Goal: Check status: Check status

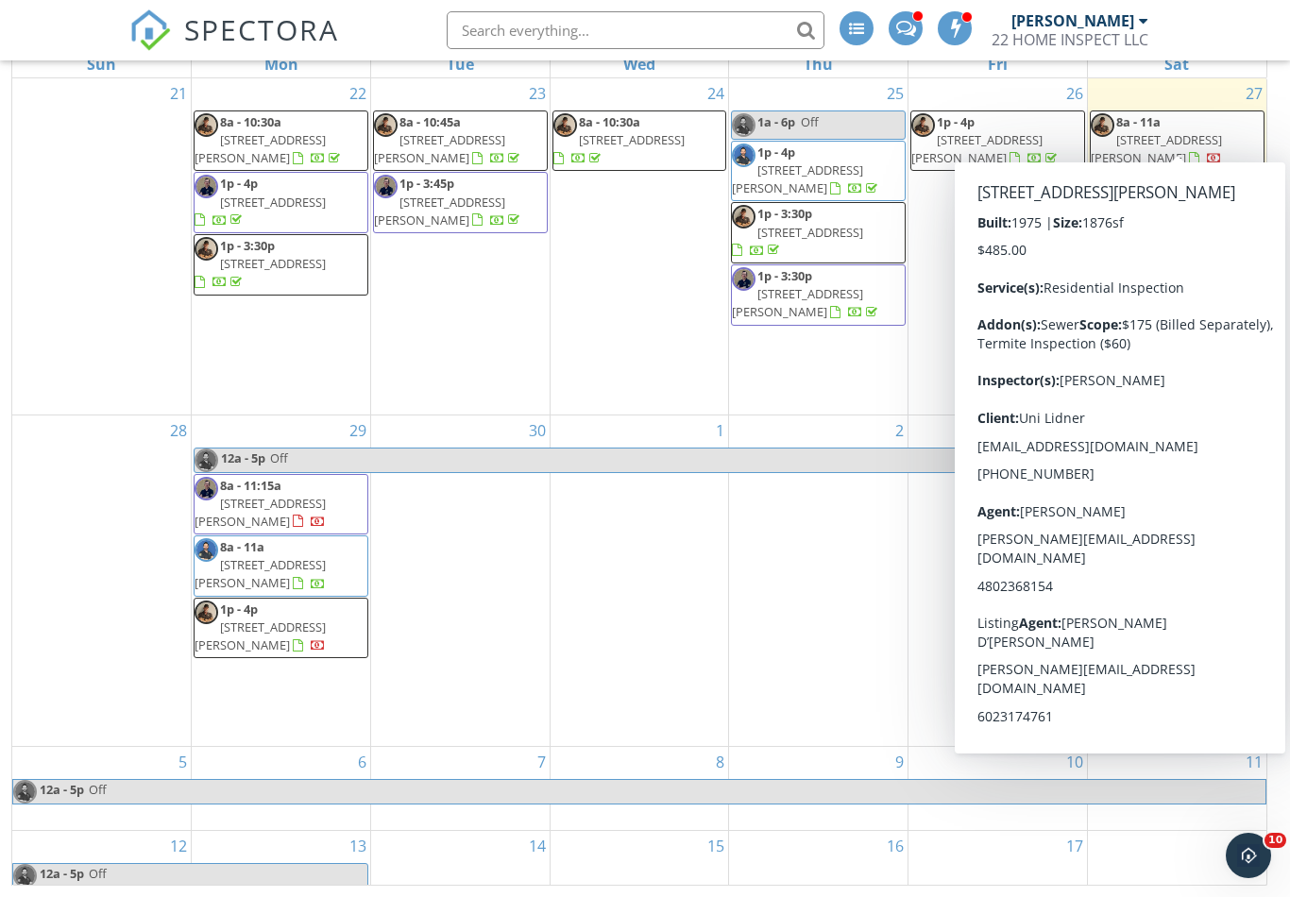
click at [1206, 131] on span "1808 W Keating Ave, Mesa 85202" at bounding box center [1156, 148] width 131 height 35
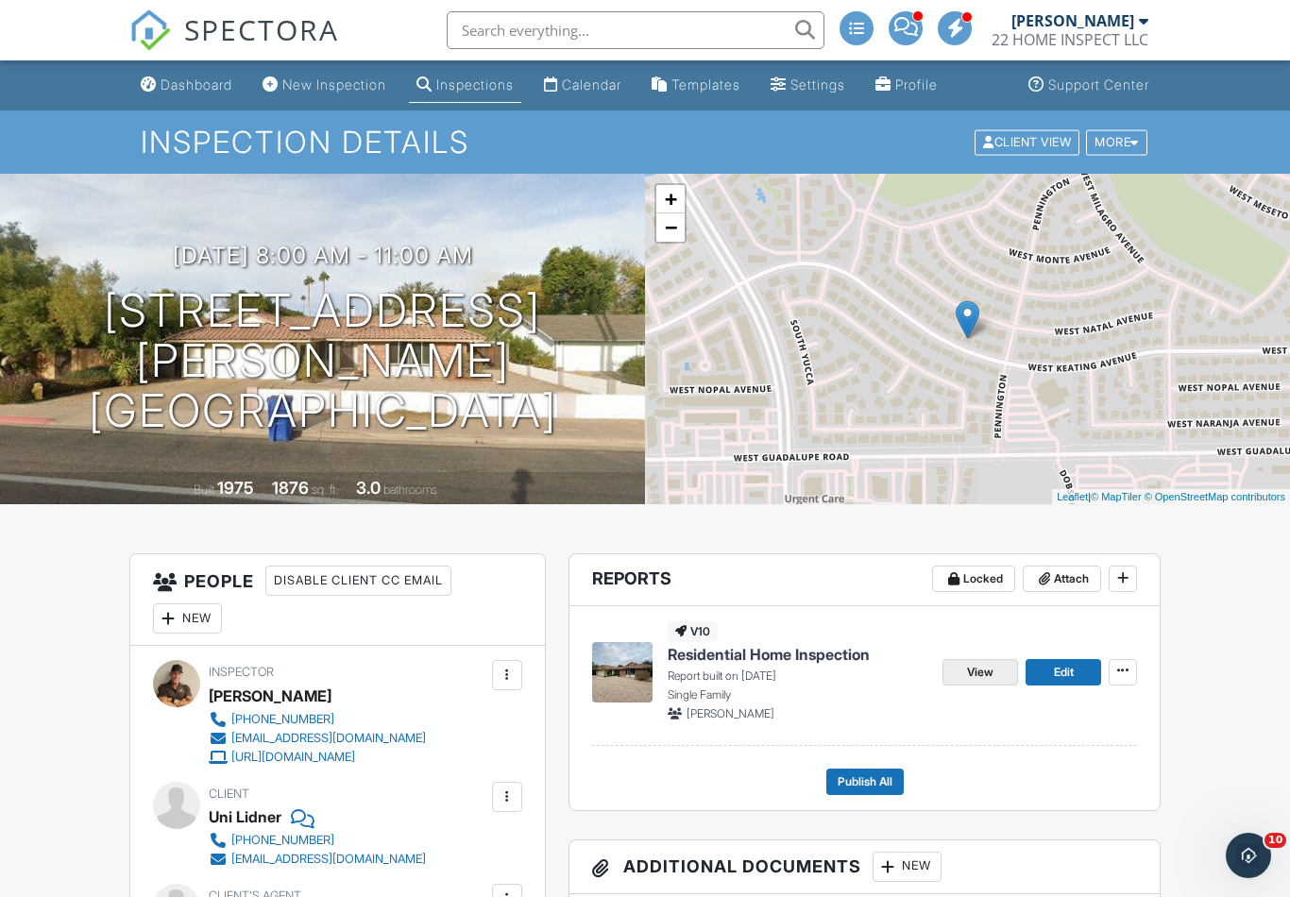
click at [982, 663] on span "View" at bounding box center [980, 672] width 26 height 19
click at [977, 665] on span "View" at bounding box center [980, 672] width 26 height 19
